Goal: Transaction & Acquisition: Purchase product/service

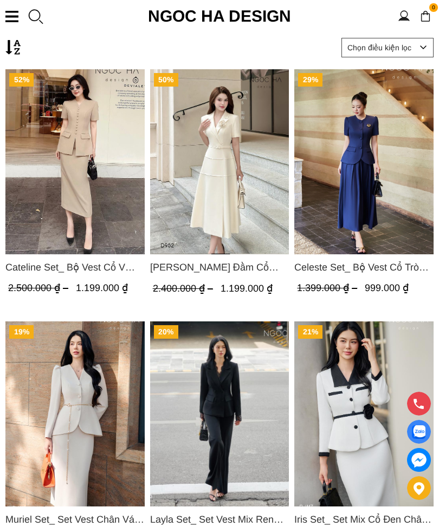
scroll to position [334, 0]
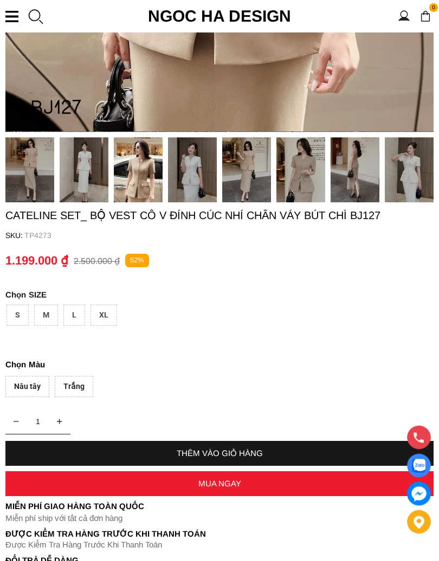
scroll to position [611, 0]
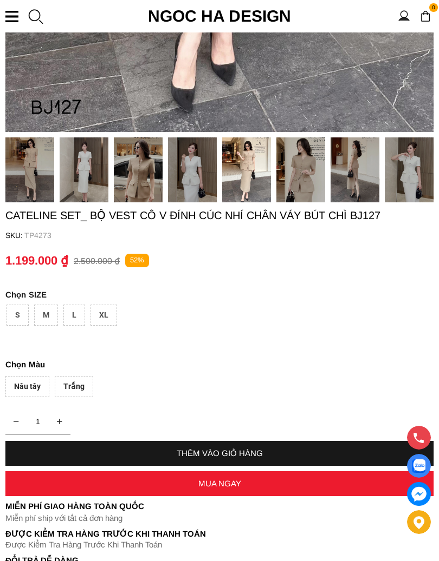
click at [80, 348] on container "Cateline Set_ Bộ Vest Cổ V Đính Cúc Nhí Chân Váy Bút Chì BJ127 SKU: TP4273 1 TH…" at bounding box center [219, 407] width 428 height 396
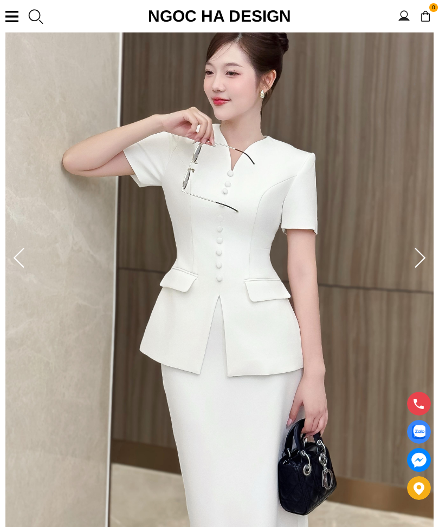
scroll to position [158, 0]
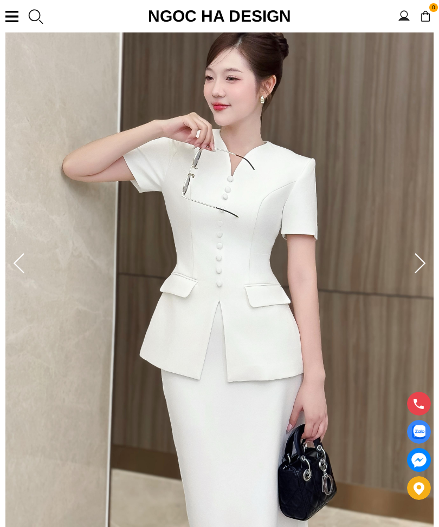
click at [428, 266] on icon at bounding box center [420, 264] width 22 height 22
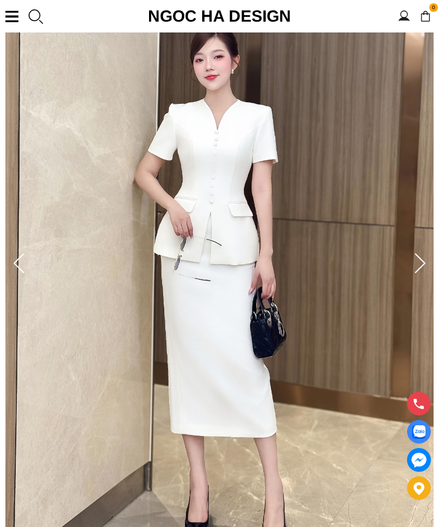
click at [421, 258] on icon at bounding box center [420, 264] width 22 height 22
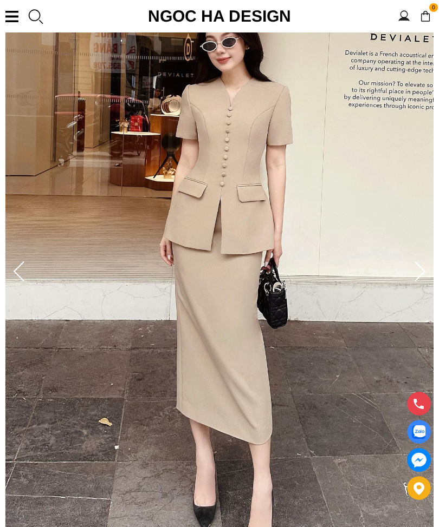
scroll to position [149, 0]
click at [417, 270] on icon at bounding box center [420, 273] width 22 height 22
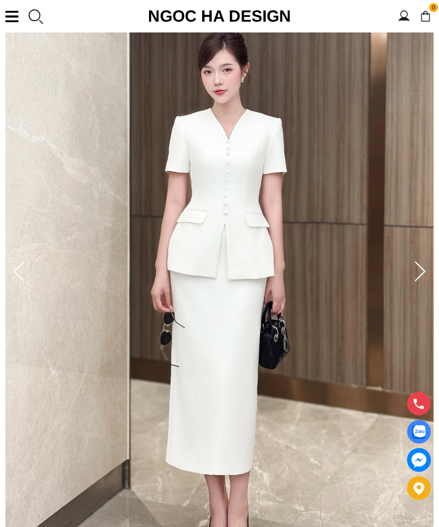
click at [417, 259] on div at bounding box center [420, 272] width 22 height 43
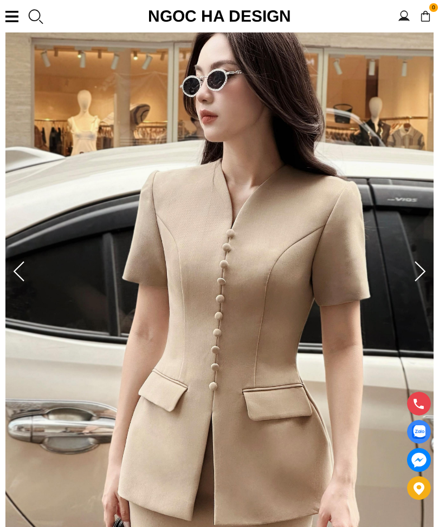
click at [415, 268] on icon at bounding box center [420, 273] width 22 height 22
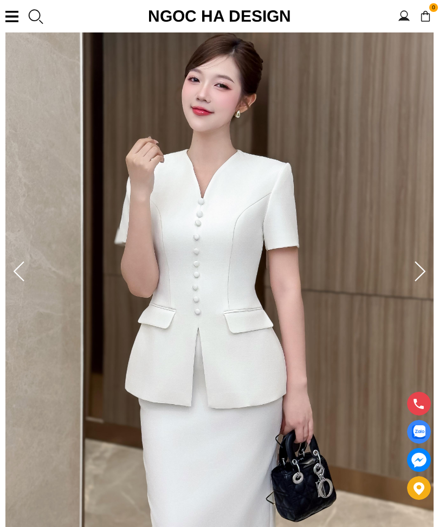
click at [417, 258] on div at bounding box center [420, 272] width 22 height 43
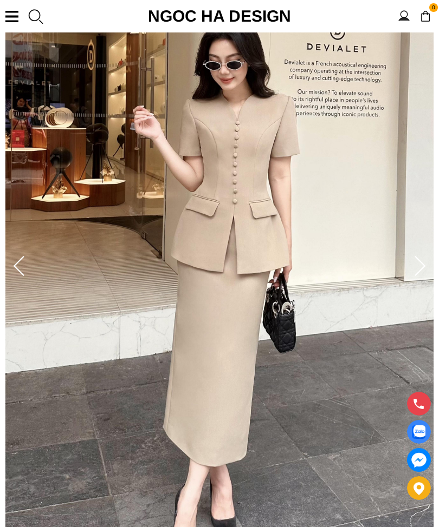
scroll to position [154, 0]
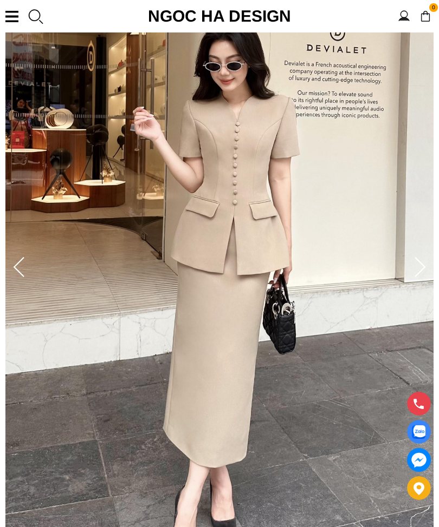
click at [419, 270] on icon at bounding box center [420, 268] width 22 height 22
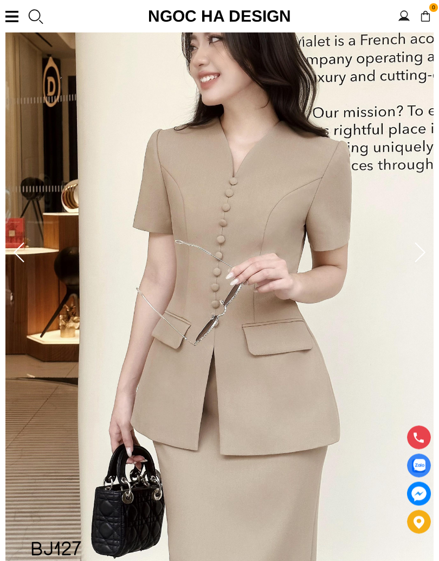
click at [420, 256] on icon at bounding box center [419, 253] width 11 height 20
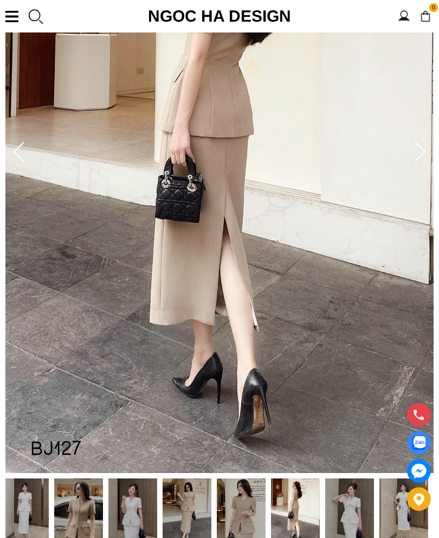
scroll to position [268, 0]
